Goal: Task Accomplishment & Management: Use online tool/utility

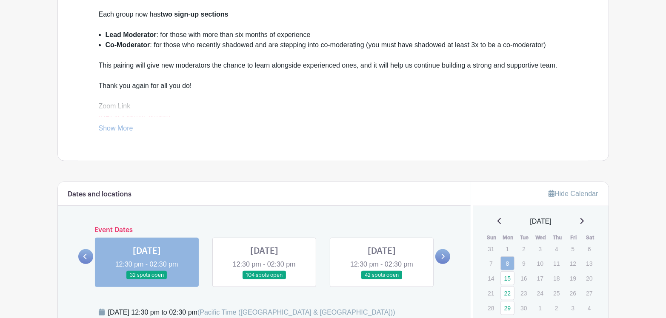
scroll to position [298, 0]
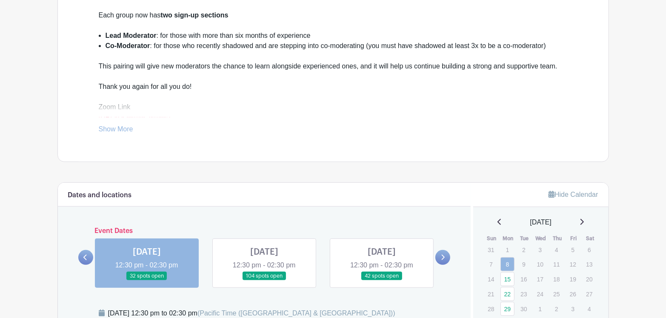
click at [264, 281] on link at bounding box center [264, 281] width 0 height 0
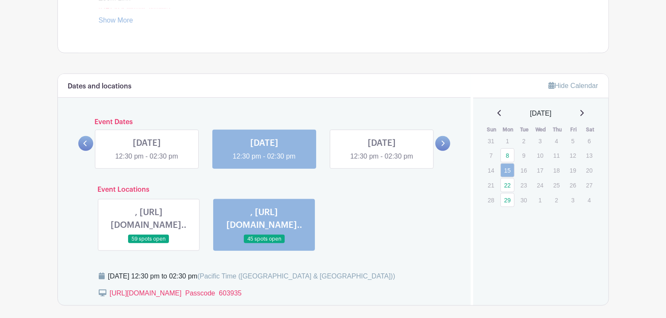
scroll to position [425, 0]
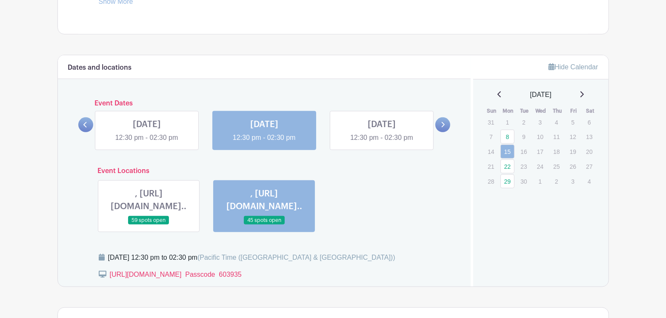
click at [382, 143] on link at bounding box center [382, 143] width 0 height 0
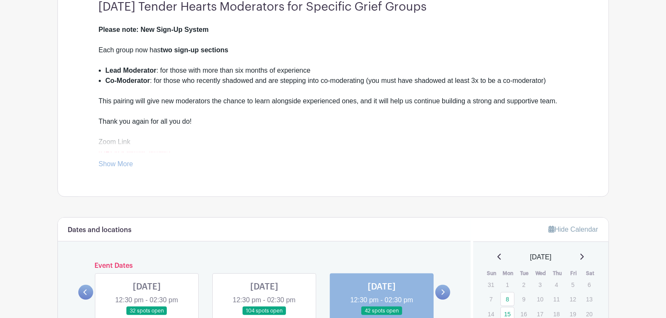
scroll to position [358, 0]
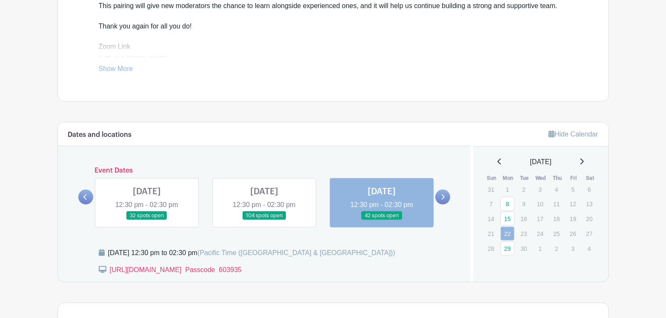
click at [445, 198] on link at bounding box center [442, 197] width 15 height 15
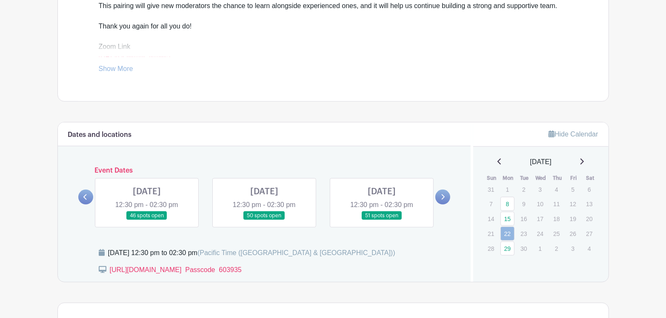
click at [147, 220] on link at bounding box center [147, 220] width 0 height 0
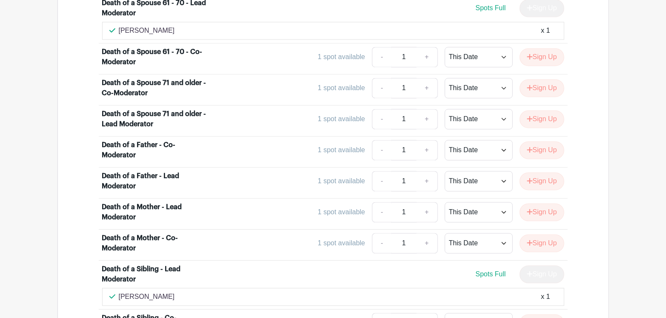
scroll to position [1294, 0]
